Goal: Navigation & Orientation: Find specific page/section

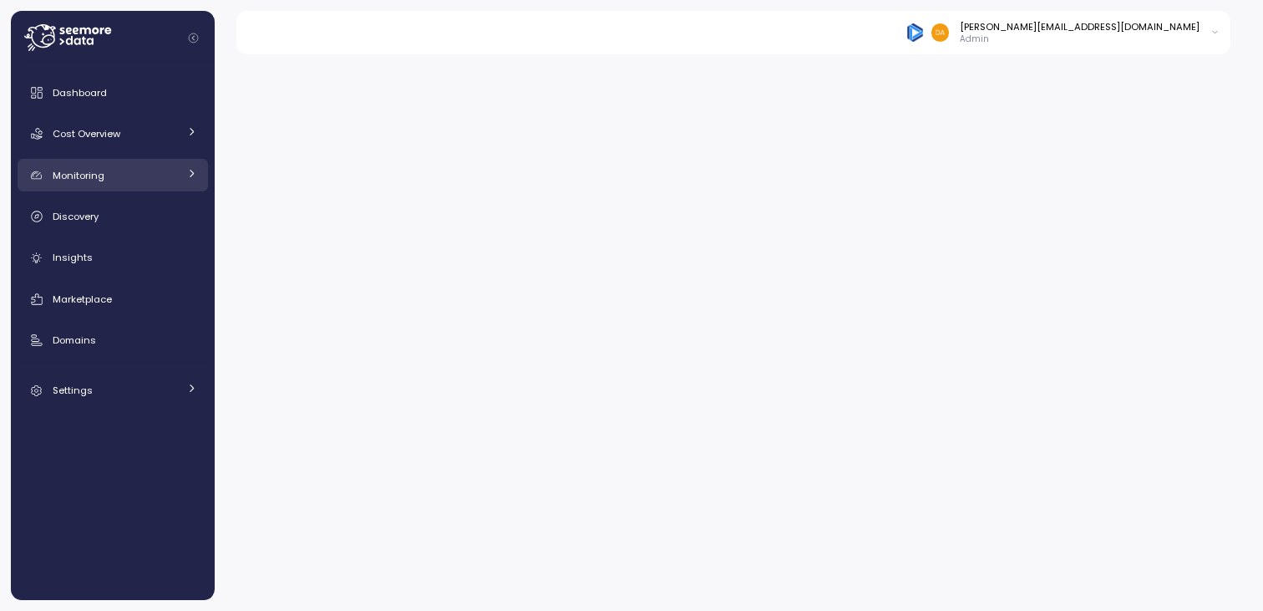
click at [151, 177] on div "Monitoring" at bounding box center [115, 175] width 125 height 17
click at [180, 175] on link "Monitoring" at bounding box center [113, 175] width 190 height 33
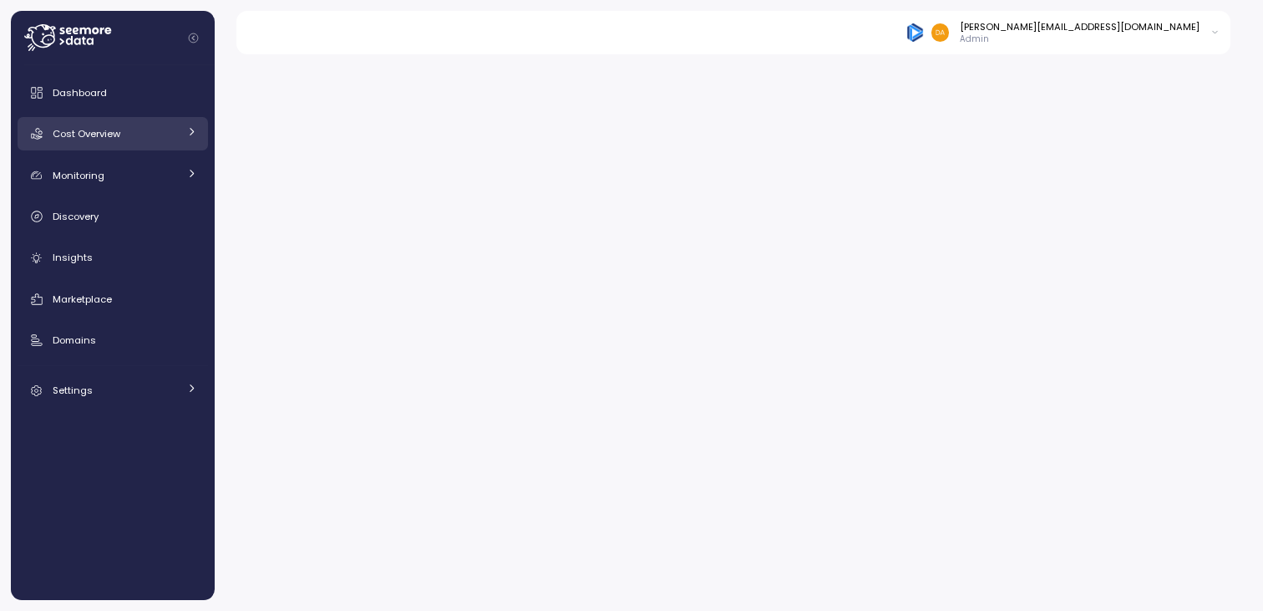
click at [181, 137] on link "Cost Overview" at bounding box center [113, 133] width 190 height 33
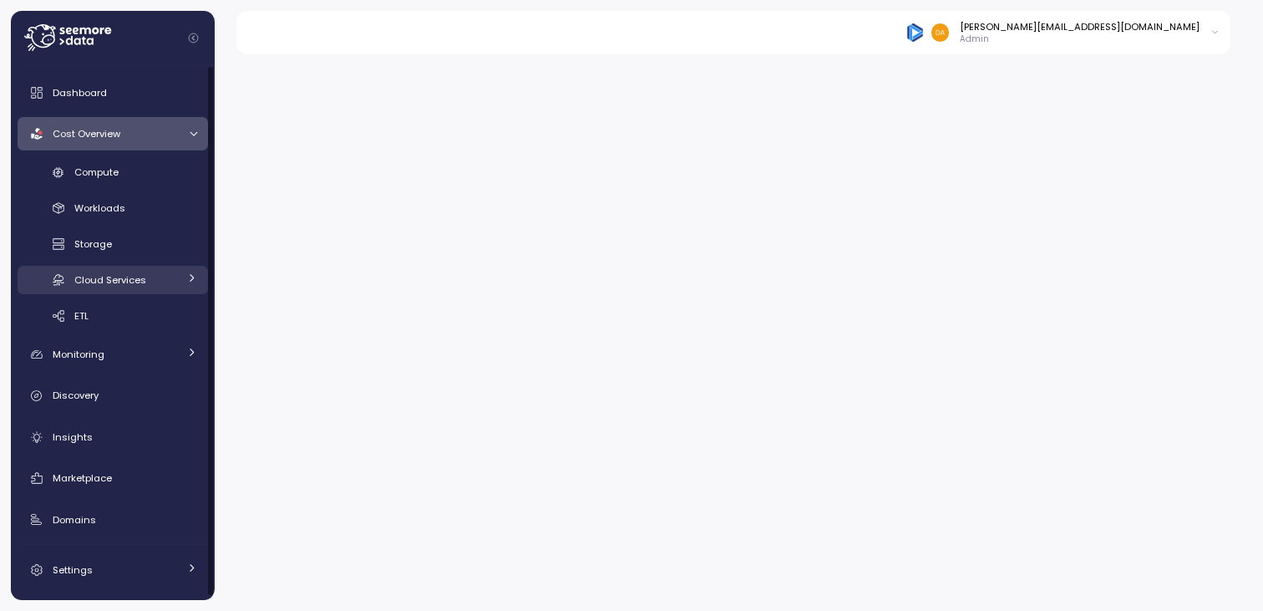
click at [150, 281] on div "Cloud Services" at bounding box center [126, 279] width 104 height 17
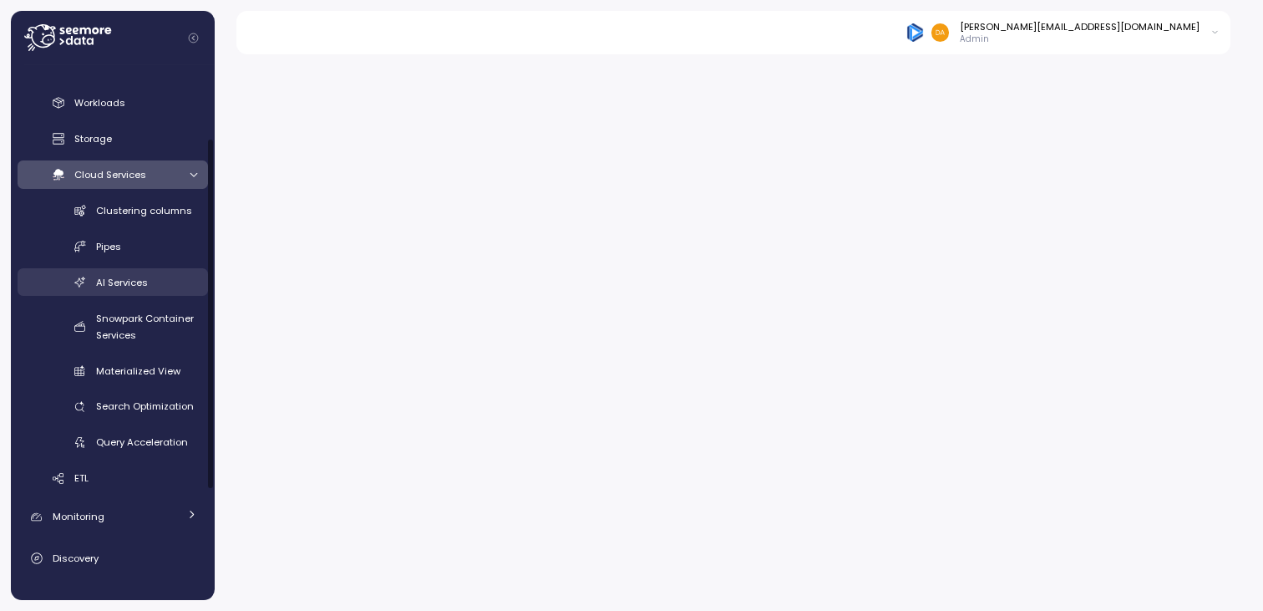
scroll to position [120, 0]
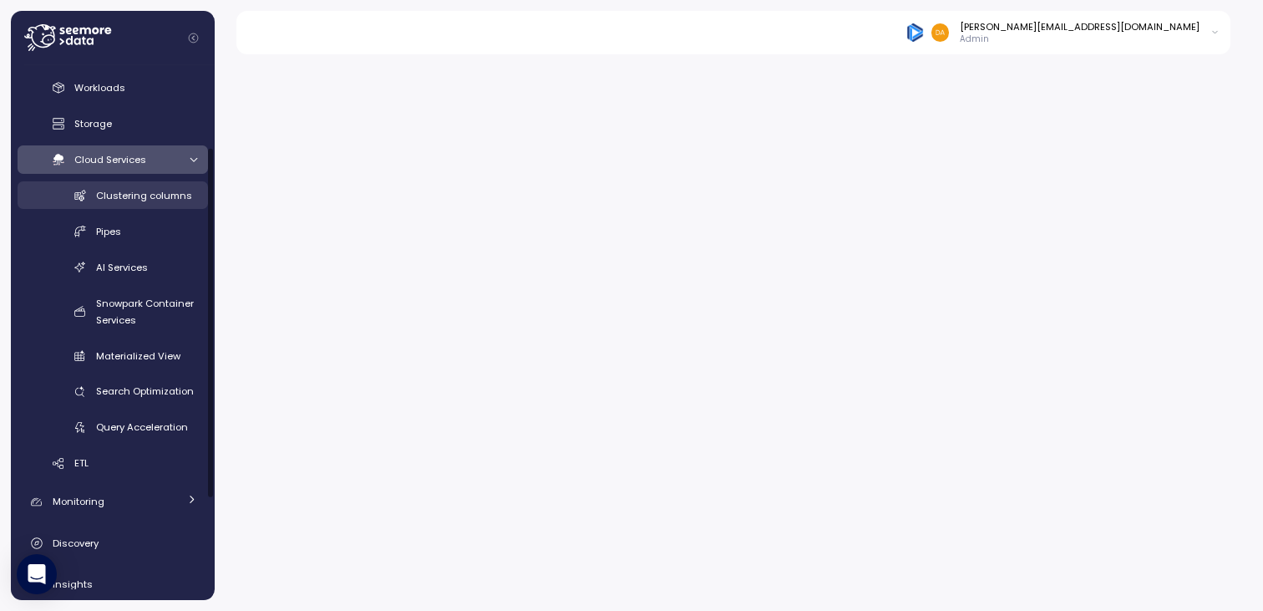
click at [171, 189] on span "Clustering columns" at bounding box center [144, 195] width 96 height 13
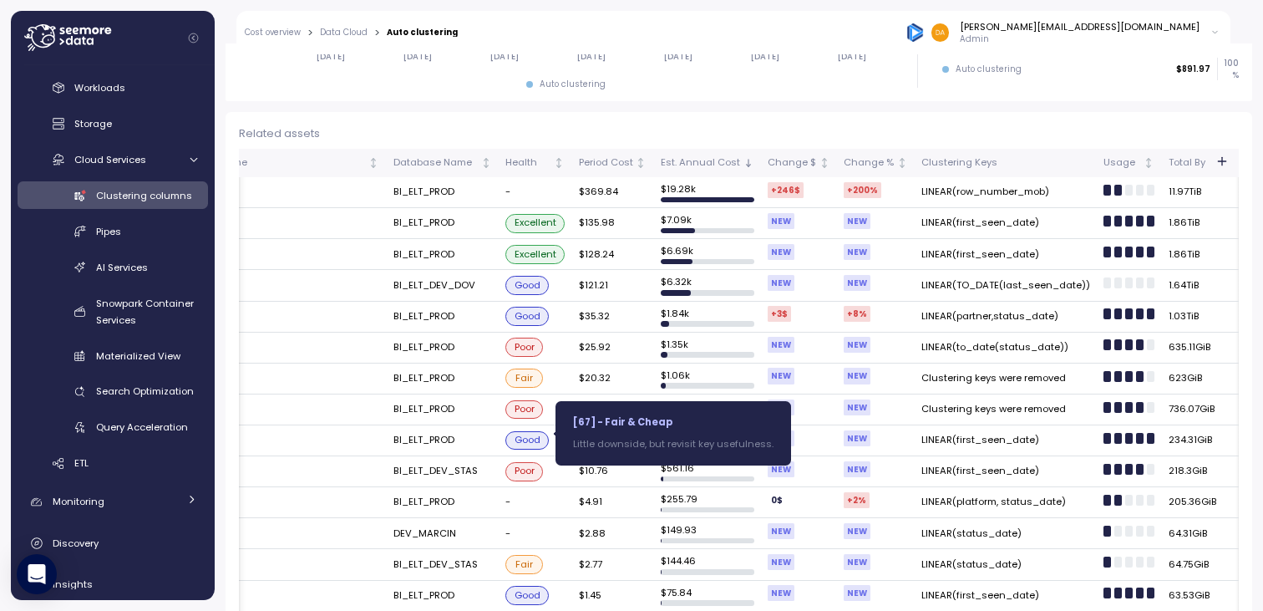
scroll to position [0, 348]
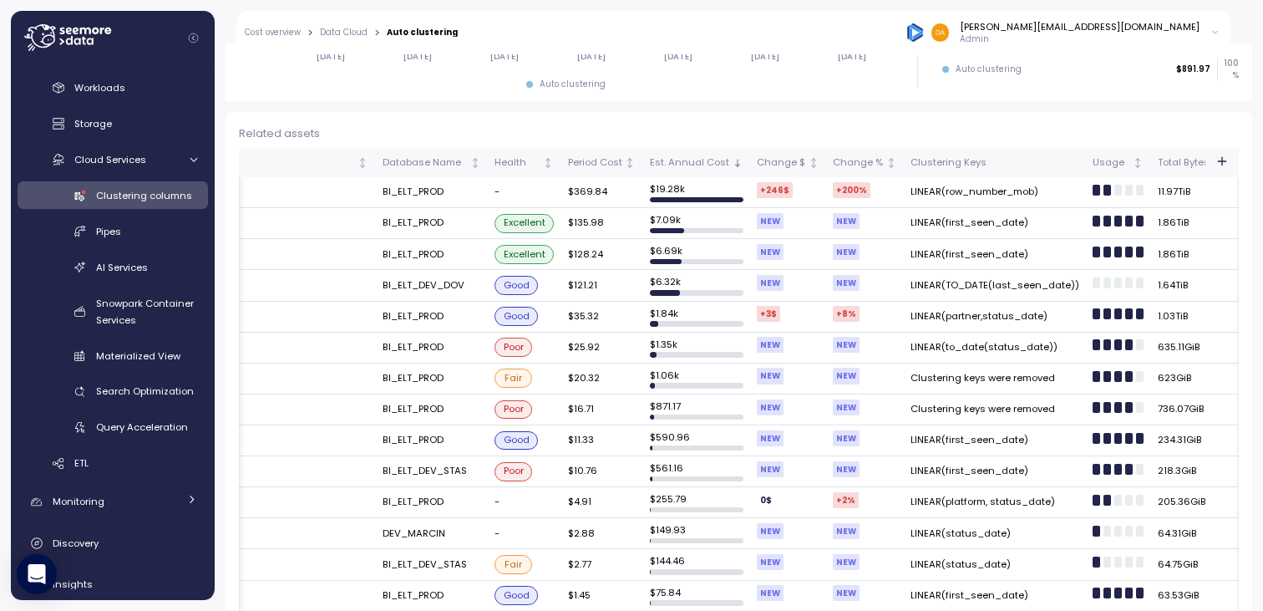
click at [910, 384] on td "Clustering keys were removed" at bounding box center [995, 378] width 182 height 31
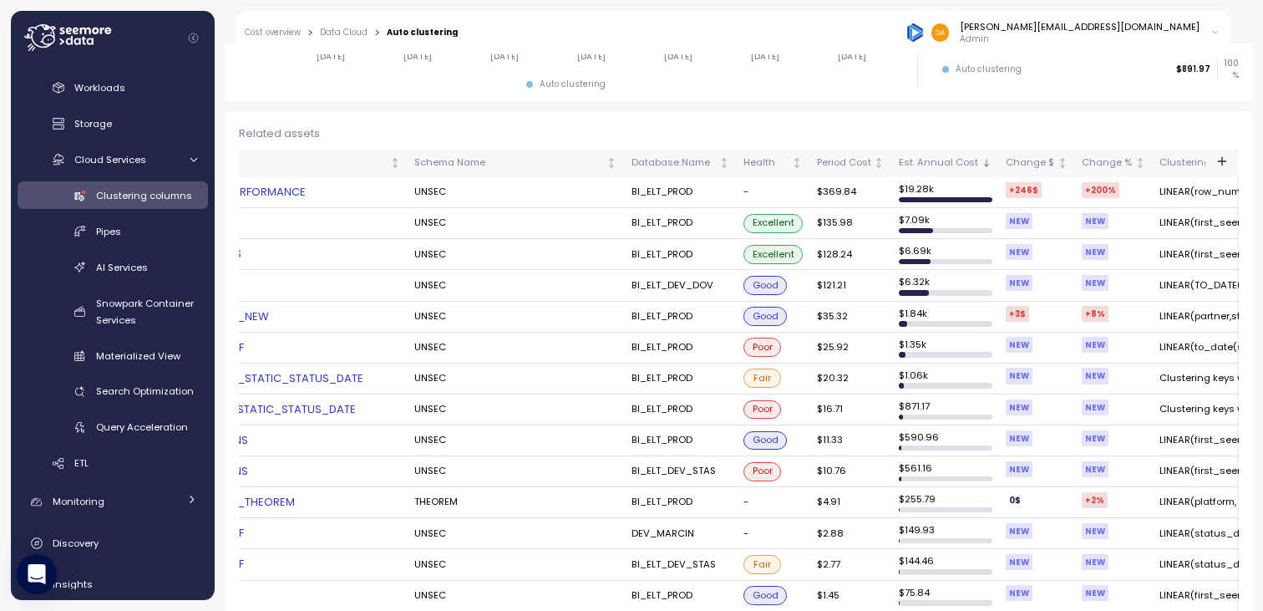
scroll to position [0, 0]
